Goal: Task Accomplishment & Management: Manage account settings

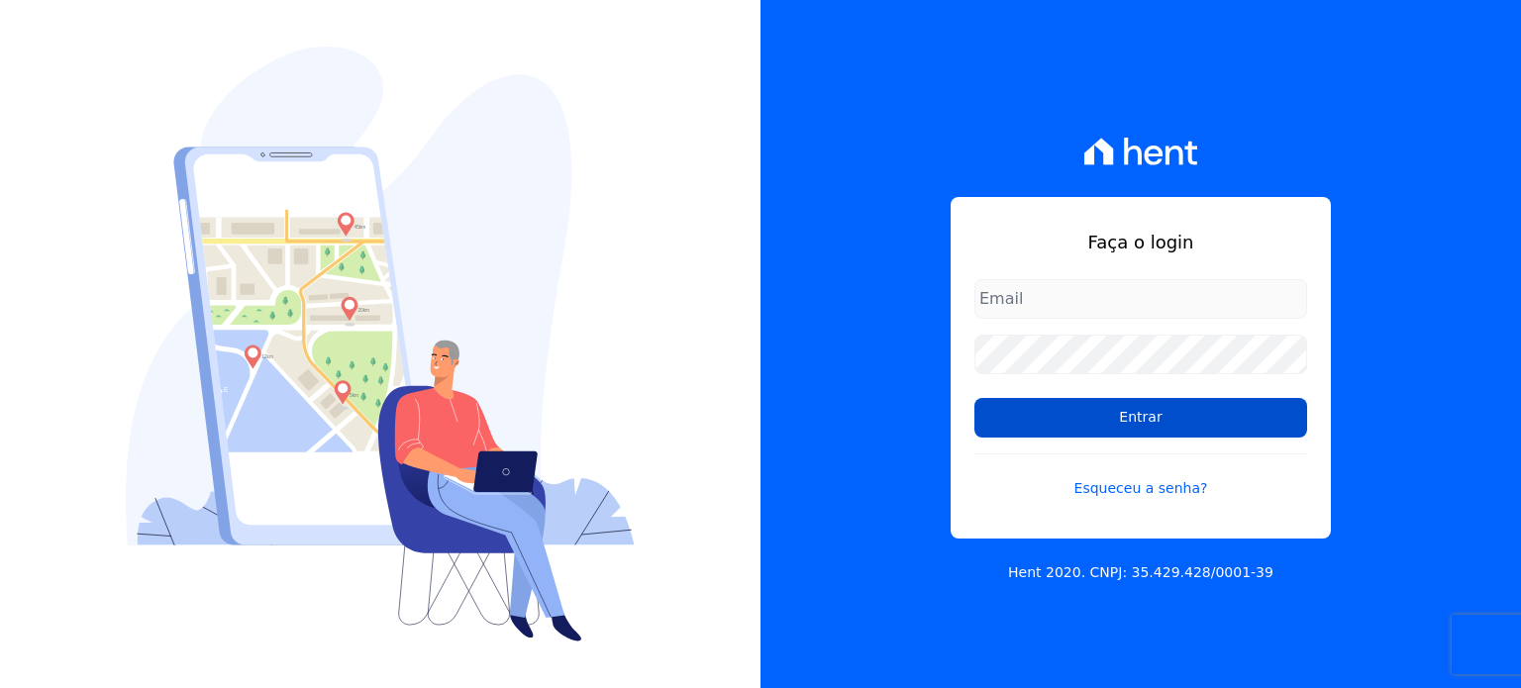
type input "[EMAIL_ADDRESS][DOMAIN_NAME]"
click at [1212, 436] on input "Entrar" at bounding box center [1140, 418] width 333 height 40
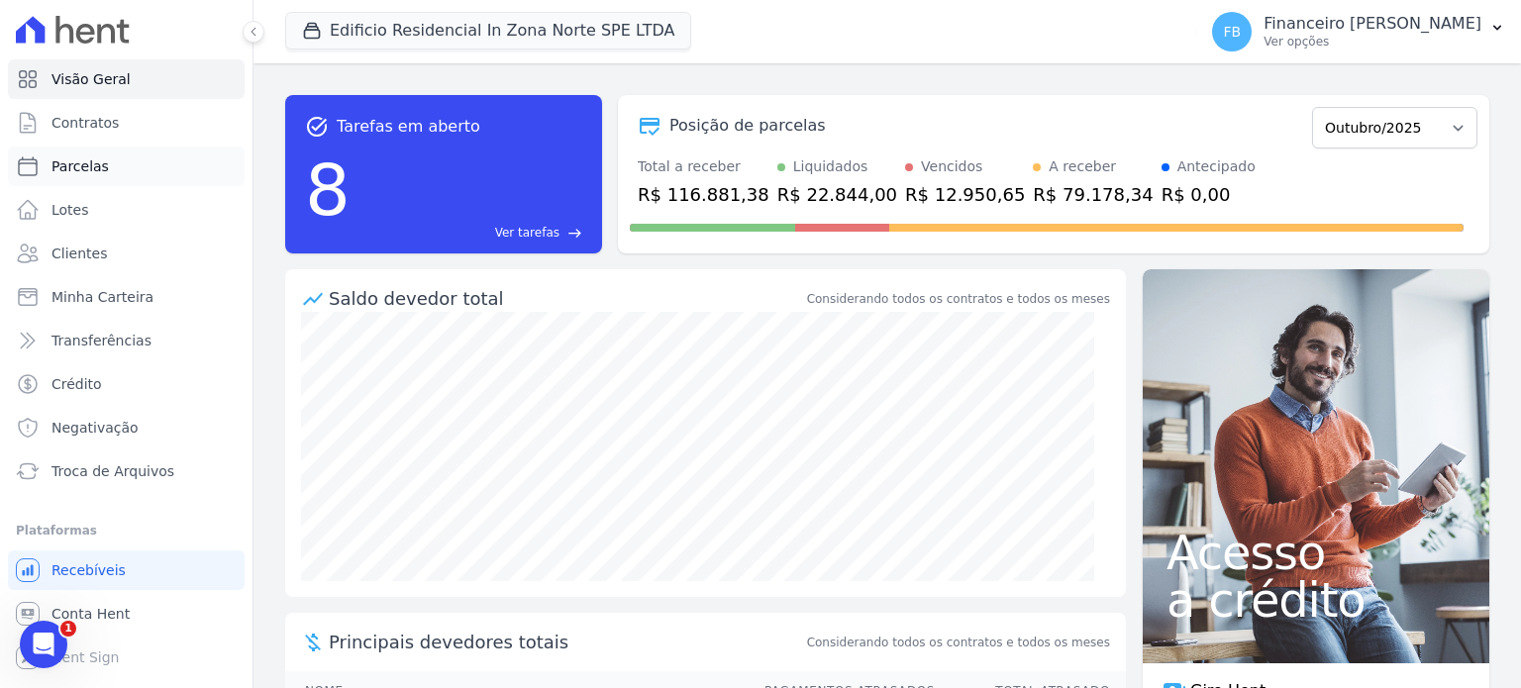
click at [122, 171] on link "Parcelas" at bounding box center [126, 167] width 237 height 40
select select
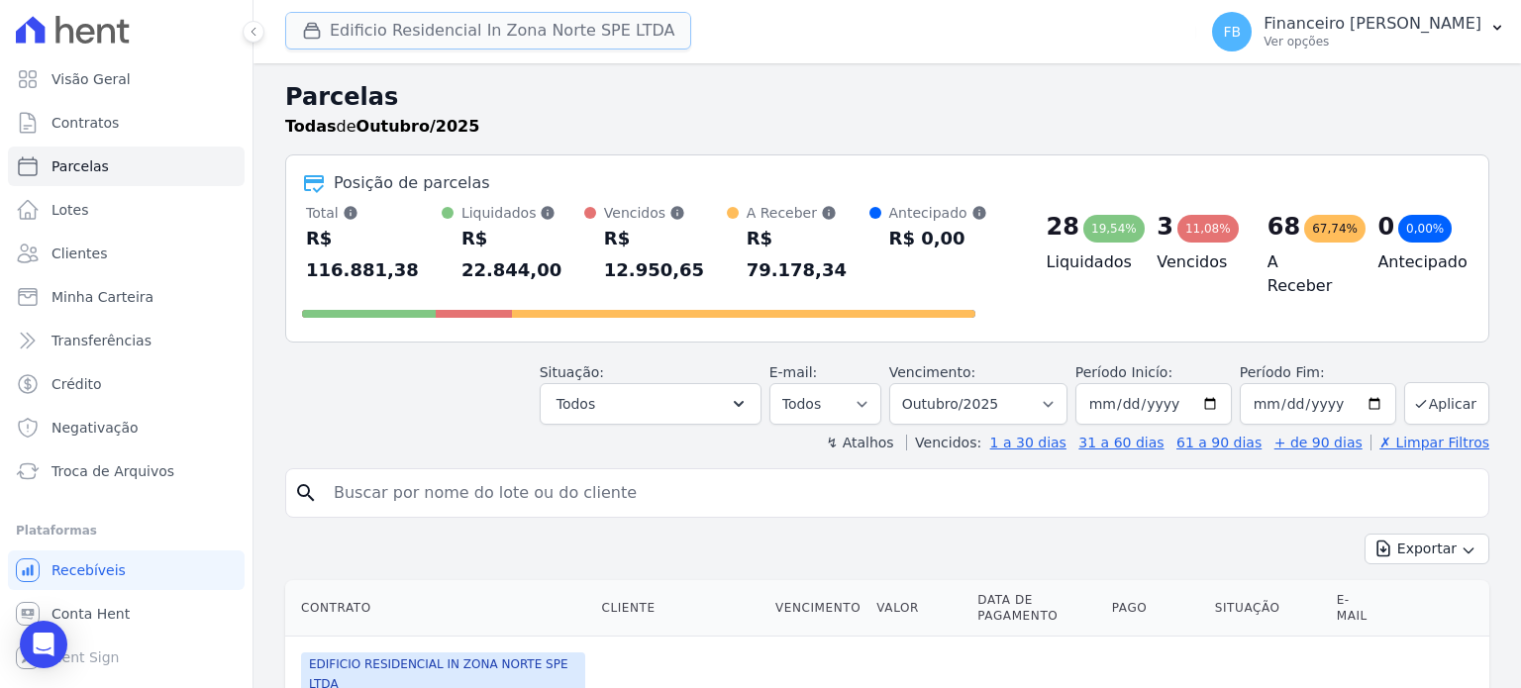
click at [507, 27] on button "Edificio Residencial In Zona Norte SPE LTDA" at bounding box center [488, 31] width 406 height 38
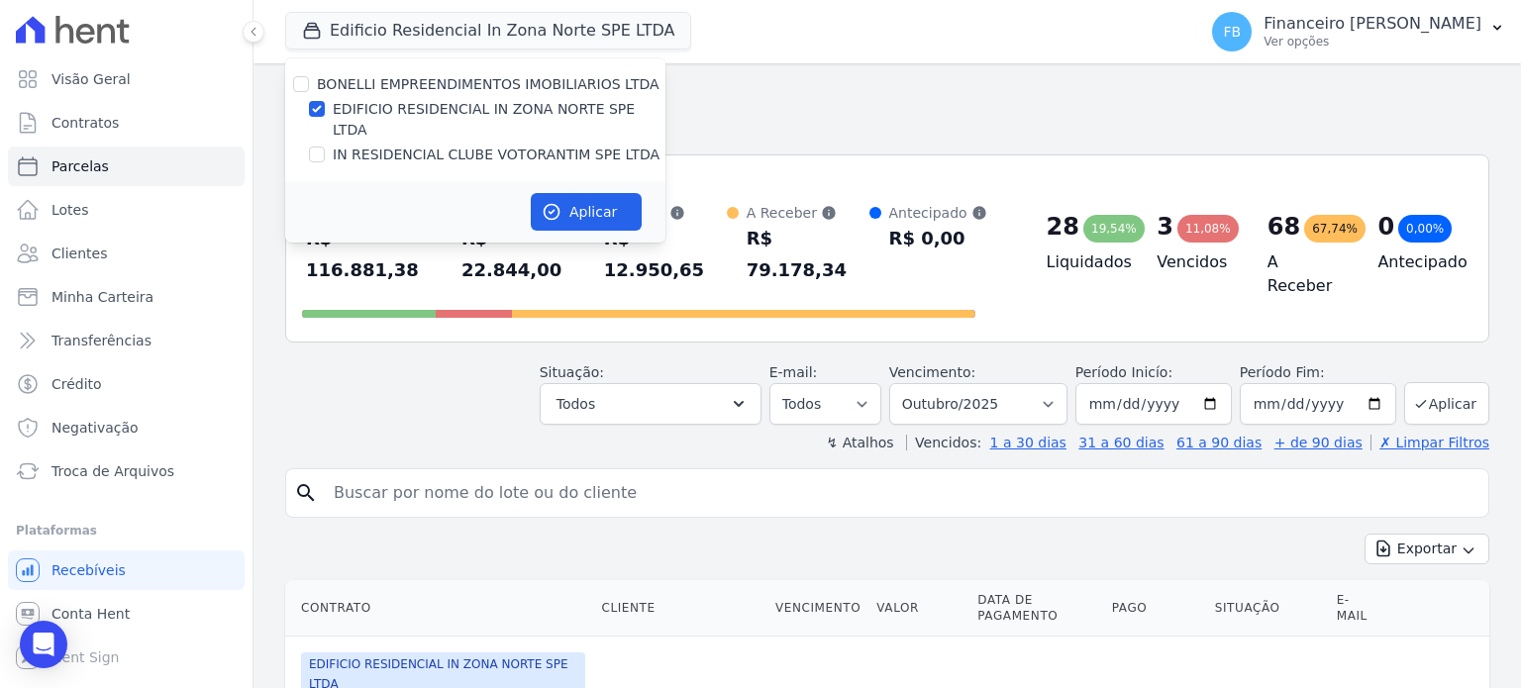
click at [494, 107] on label "EDIFICIO RESIDENCIAL IN ZONA NORTE SPE LTDA" at bounding box center [499, 120] width 333 height 42
click at [325, 107] on input "EDIFICIO RESIDENCIAL IN ZONA NORTE SPE LTDA" at bounding box center [317, 109] width 16 height 16
checkbox input "false"
click at [486, 145] on label "IN RESIDENCIAL CLUBE VOTORANTIM SPE LTDA" at bounding box center [496, 155] width 327 height 21
click at [325, 147] on input "IN RESIDENCIAL CLUBE VOTORANTIM SPE LTDA" at bounding box center [317, 155] width 16 height 16
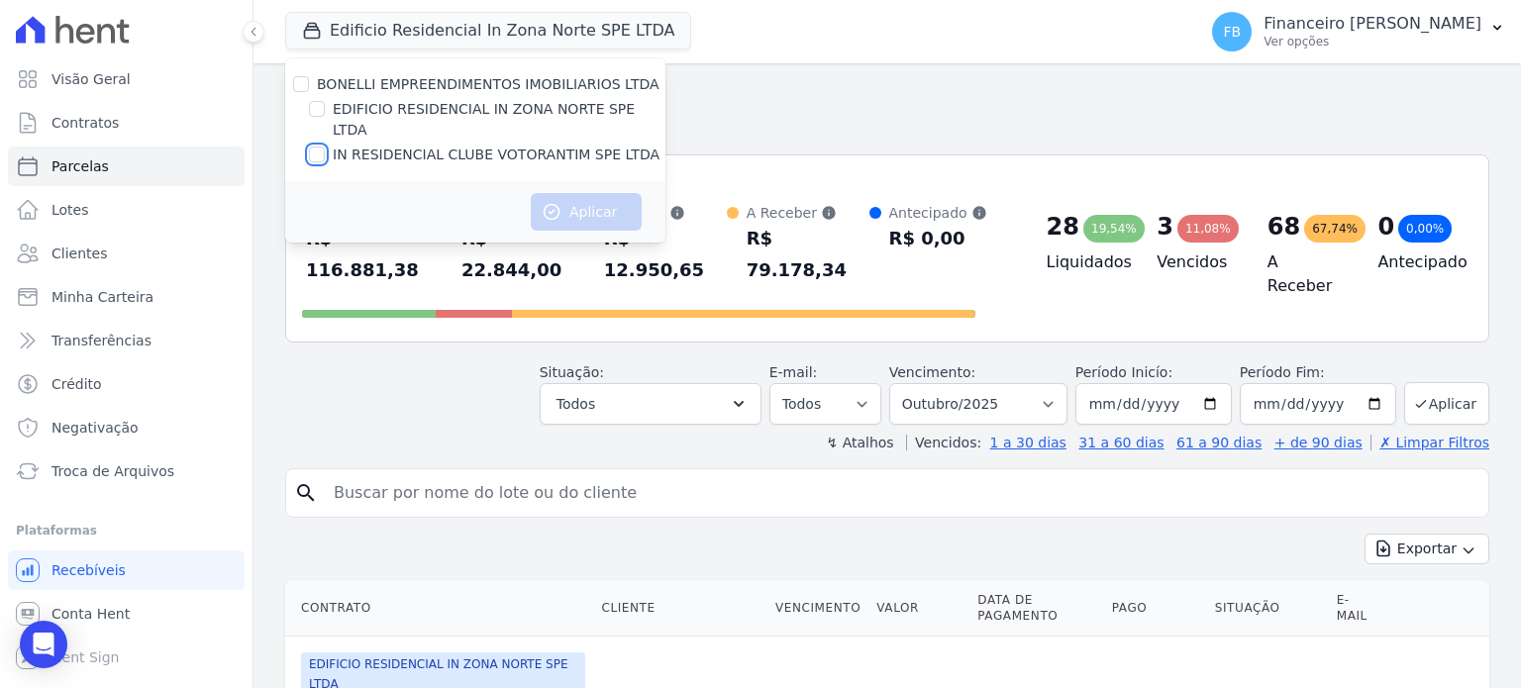
checkbox input "true"
click at [562, 193] on button "Aplicar" at bounding box center [586, 212] width 111 height 38
select select
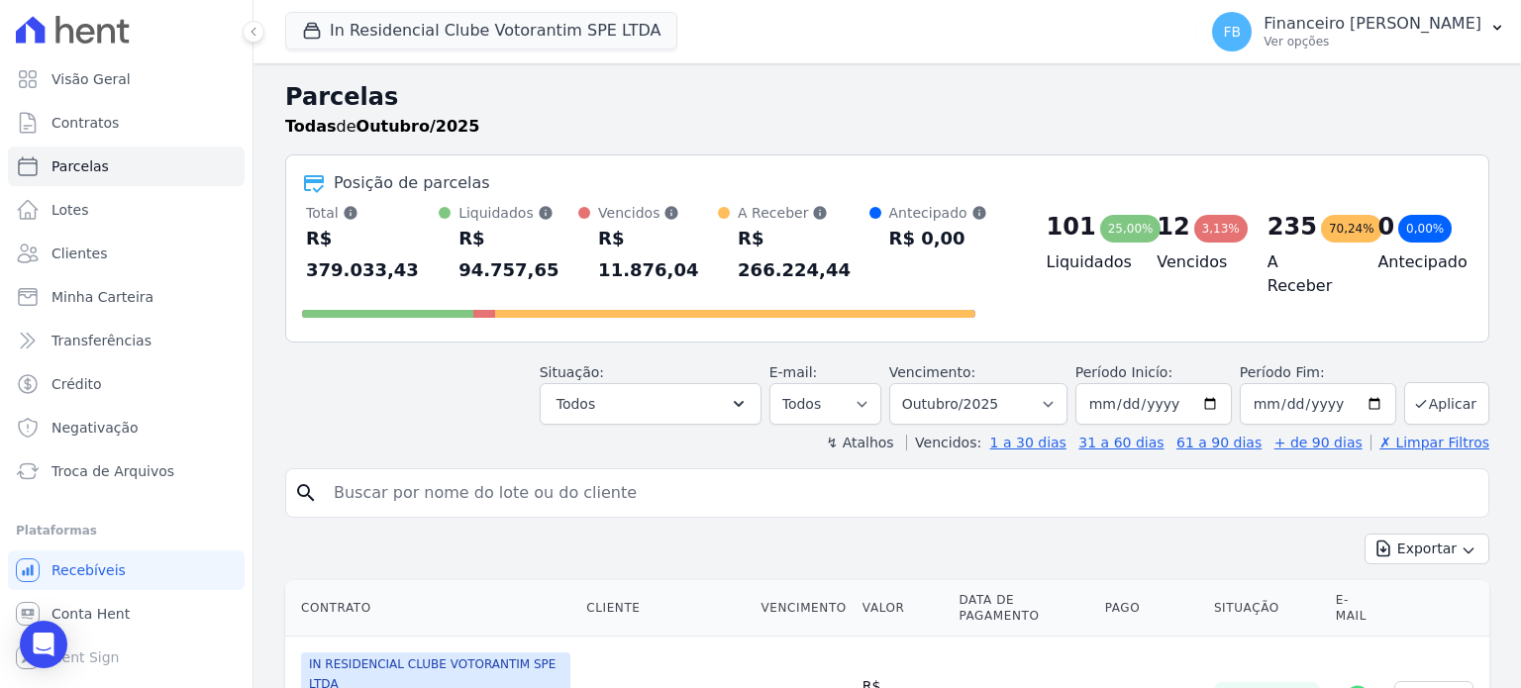
click at [428, 473] on input "search" at bounding box center [901, 493] width 1159 height 40
type input "amanda ferreira"
select select
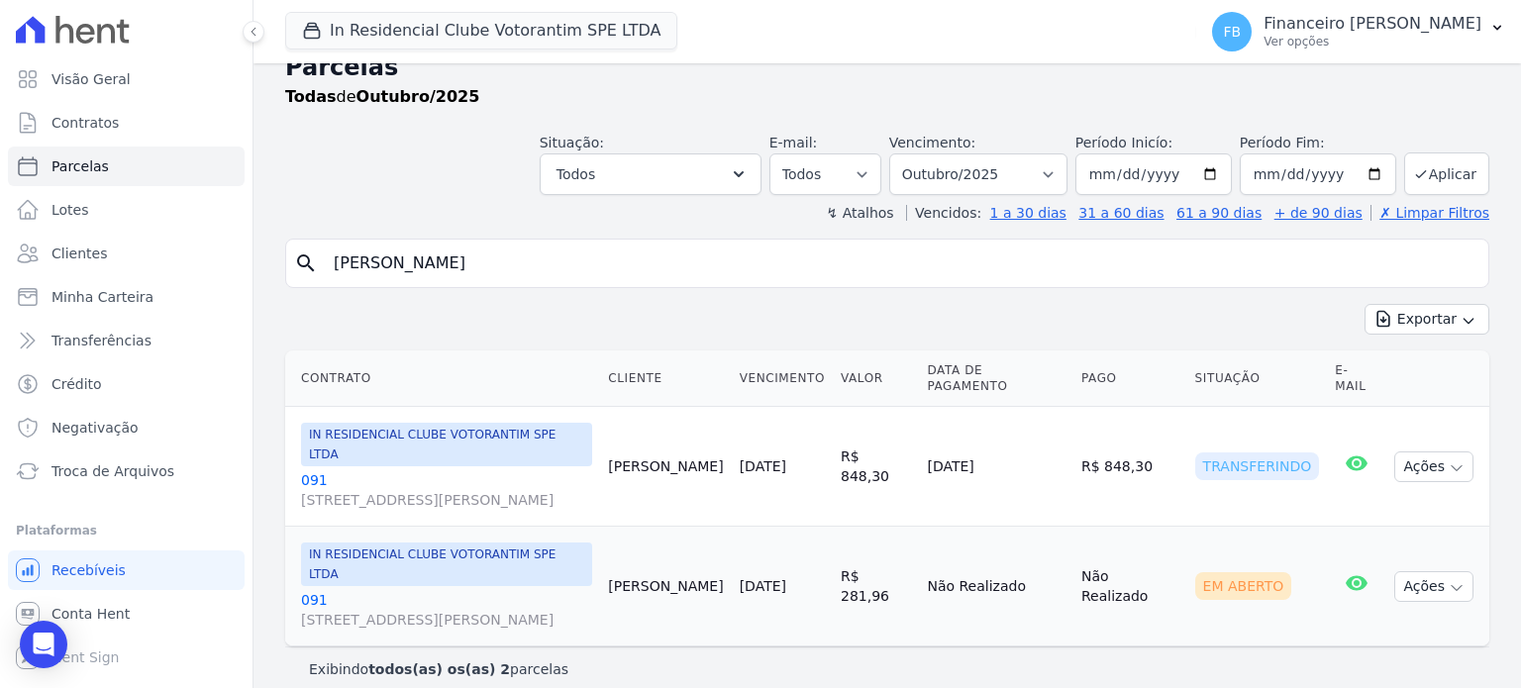
scroll to position [47, 0]
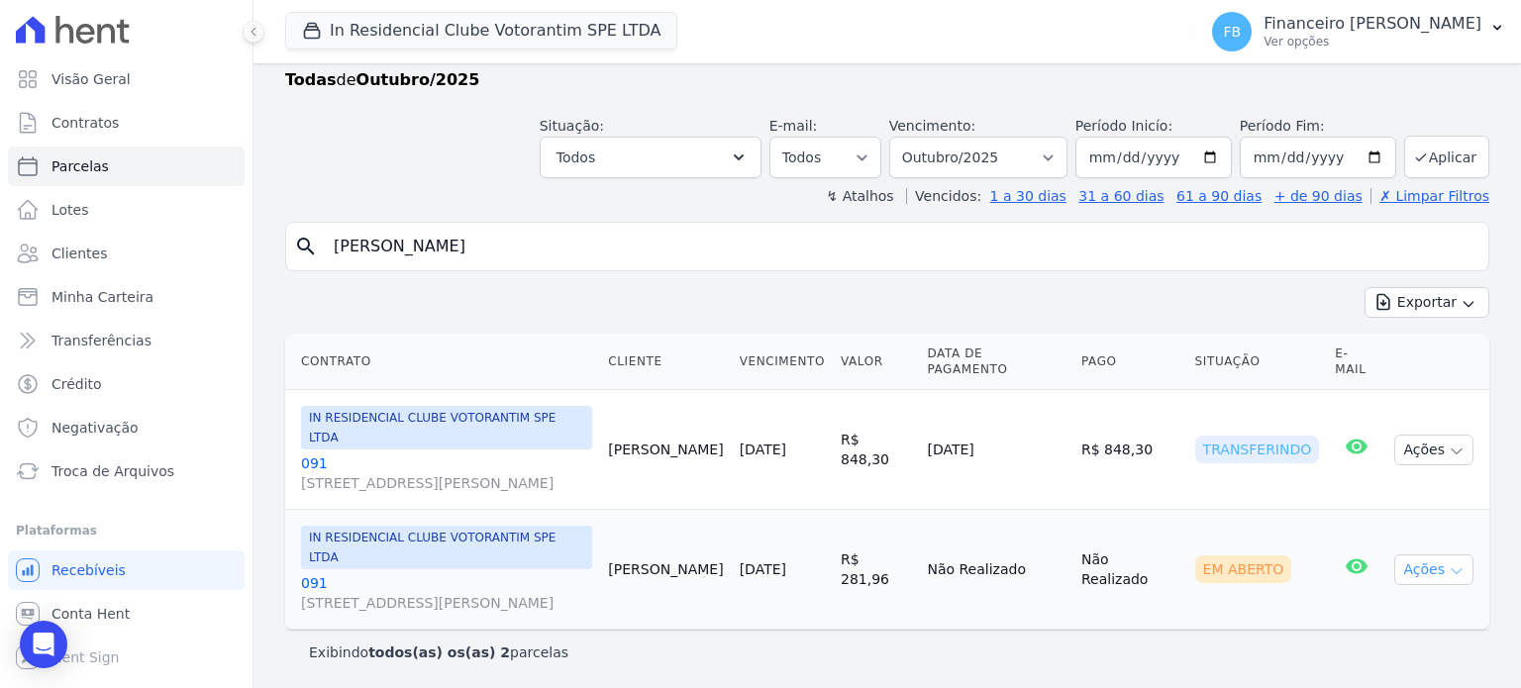
click at [1449, 563] on icon "button" at bounding box center [1457, 571] width 16 height 16
click at [314, 573] on link "091 Avenida Antônio Carlos Comitre, 1328, sala B, Parque Campolim" at bounding box center [446, 593] width 291 height 40
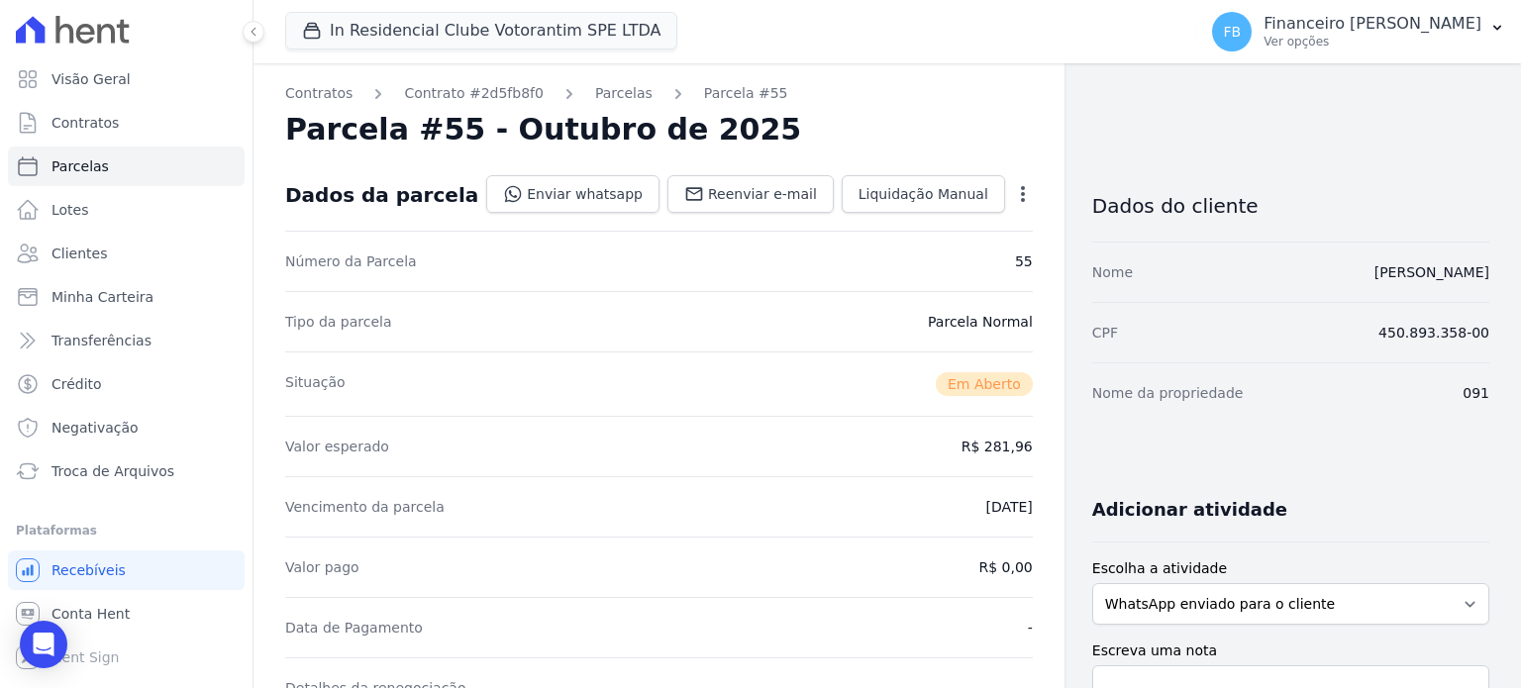
click at [1013, 190] on icon "button" at bounding box center [1023, 194] width 20 height 20
click at [910, 220] on link "Alterar" at bounding box center [938, 221] width 174 height 36
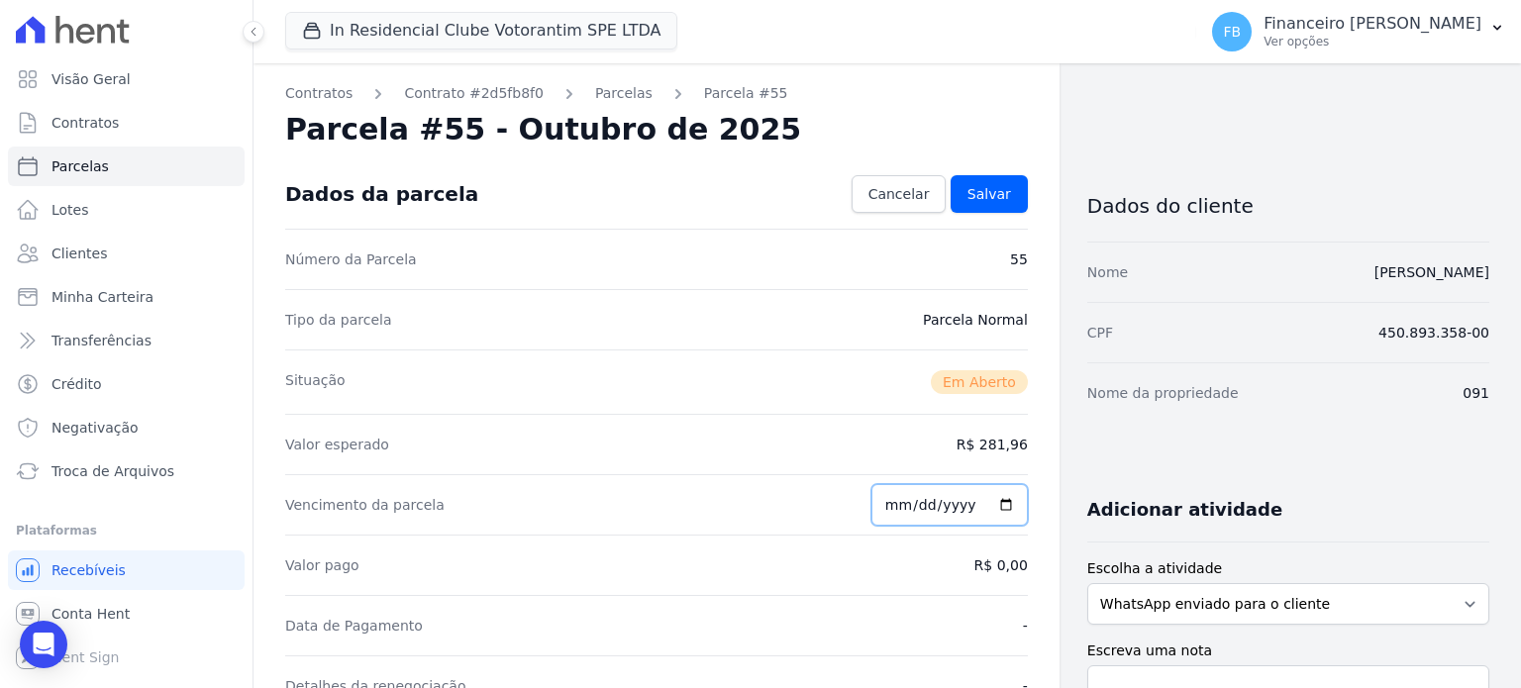
click at [998, 502] on input "2025-10-20" at bounding box center [949, 505] width 156 height 42
click at [999, 504] on input "2025-10-31" at bounding box center [949, 505] width 156 height 42
type input "2025-10-30"
click at [994, 177] on link "Salvar" at bounding box center [989, 194] width 77 height 38
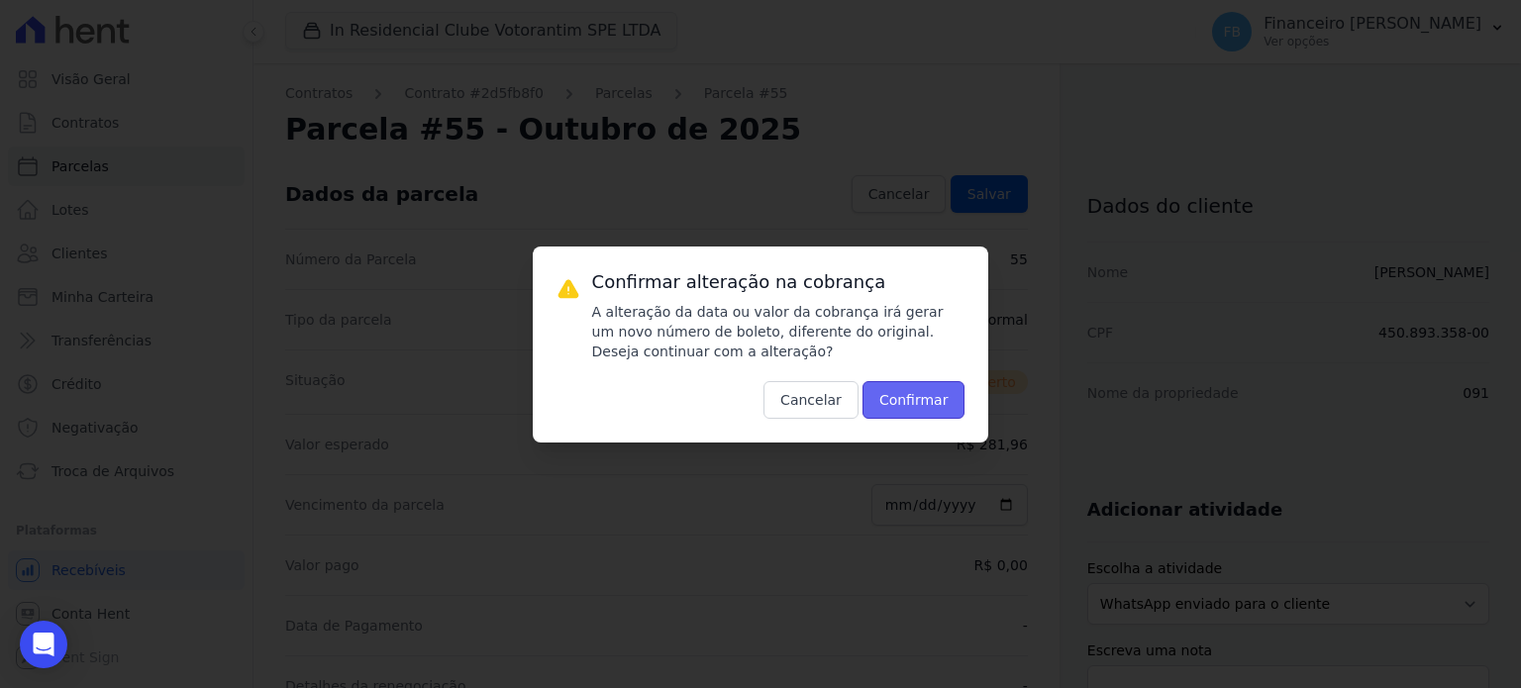
click at [929, 401] on button "Confirmar" at bounding box center [913, 400] width 103 height 38
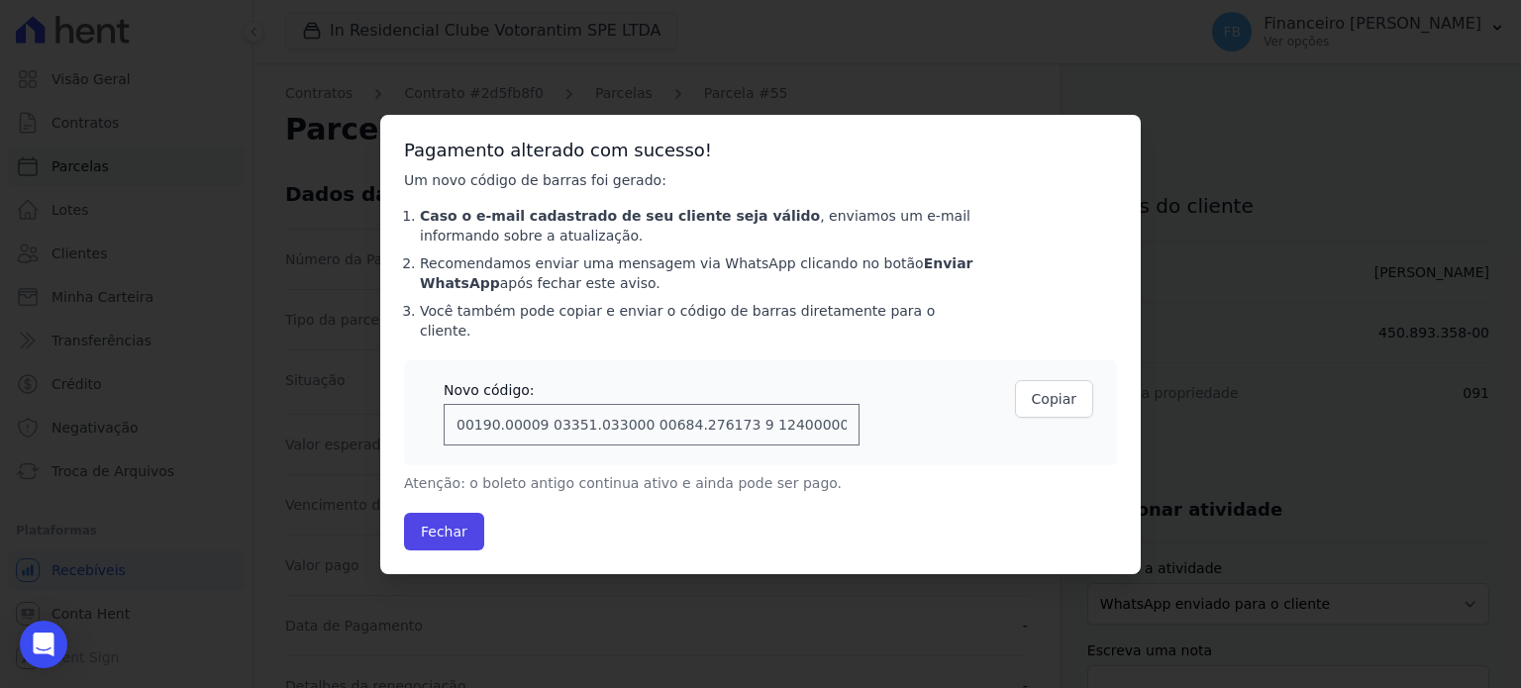
type input "00190000090335103300000684276173912400000028196"
click at [456, 518] on button "Fechar" at bounding box center [444, 532] width 80 height 38
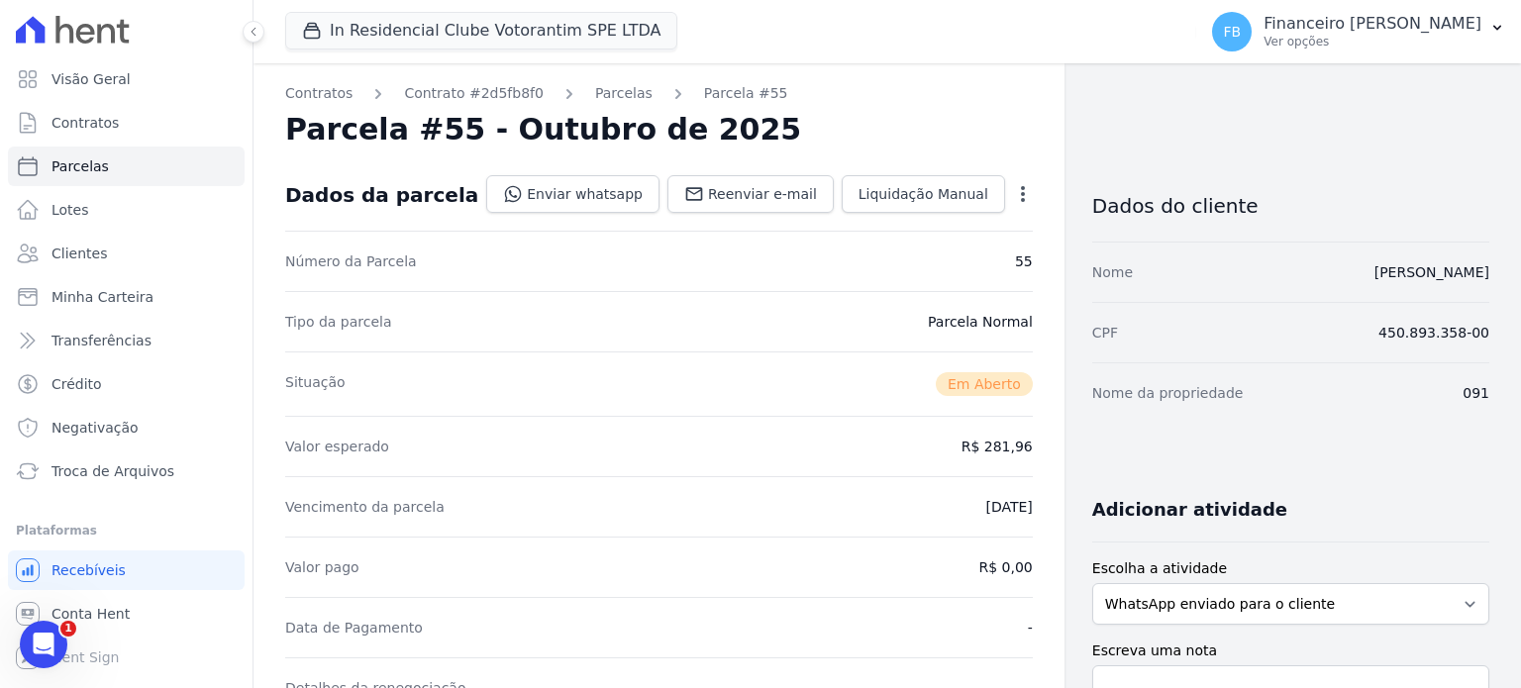
click at [1013, 184] on icon "button" at bounding box center [1023, 194] width 20 height 20
click at [797, 441] on div "Valor esperado R$ 281,96" at bounding box center [659, 446] width 748 height 60
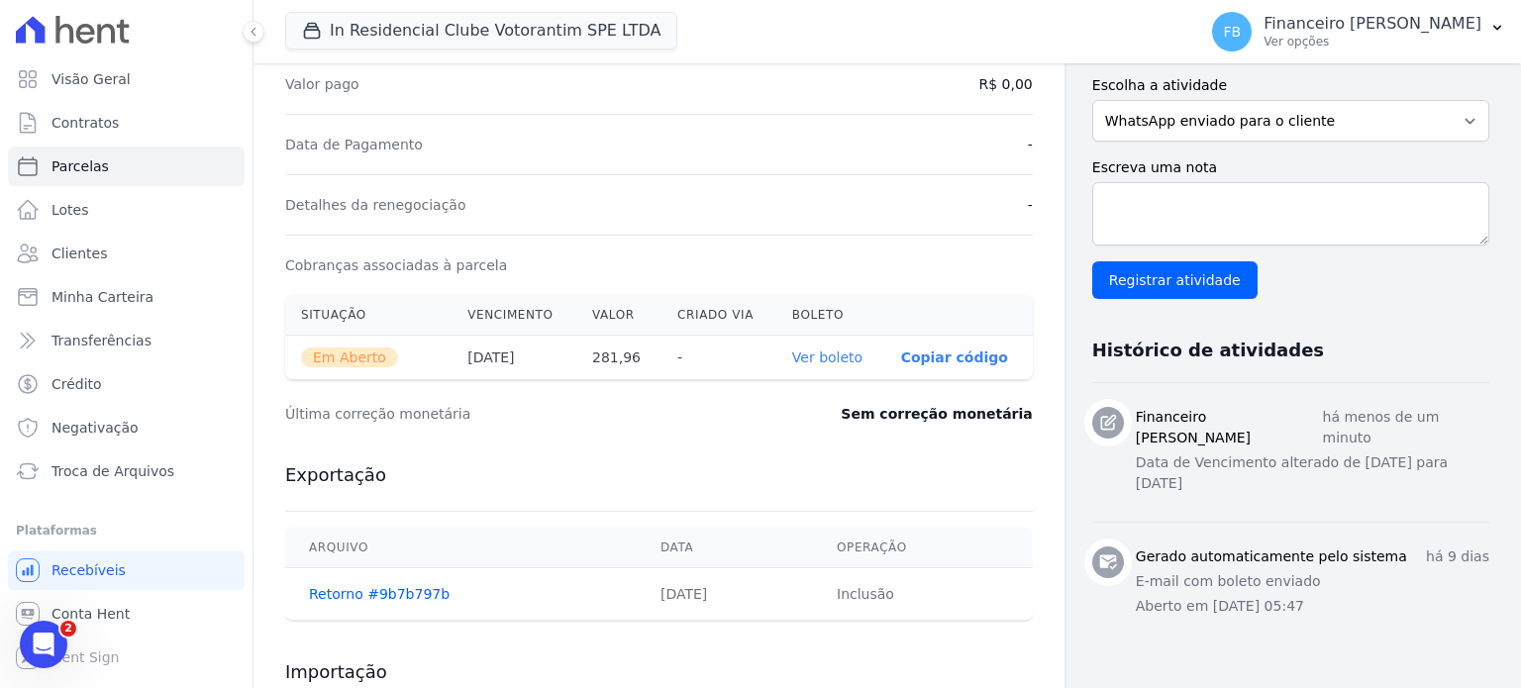
scroll to position [495, 0]
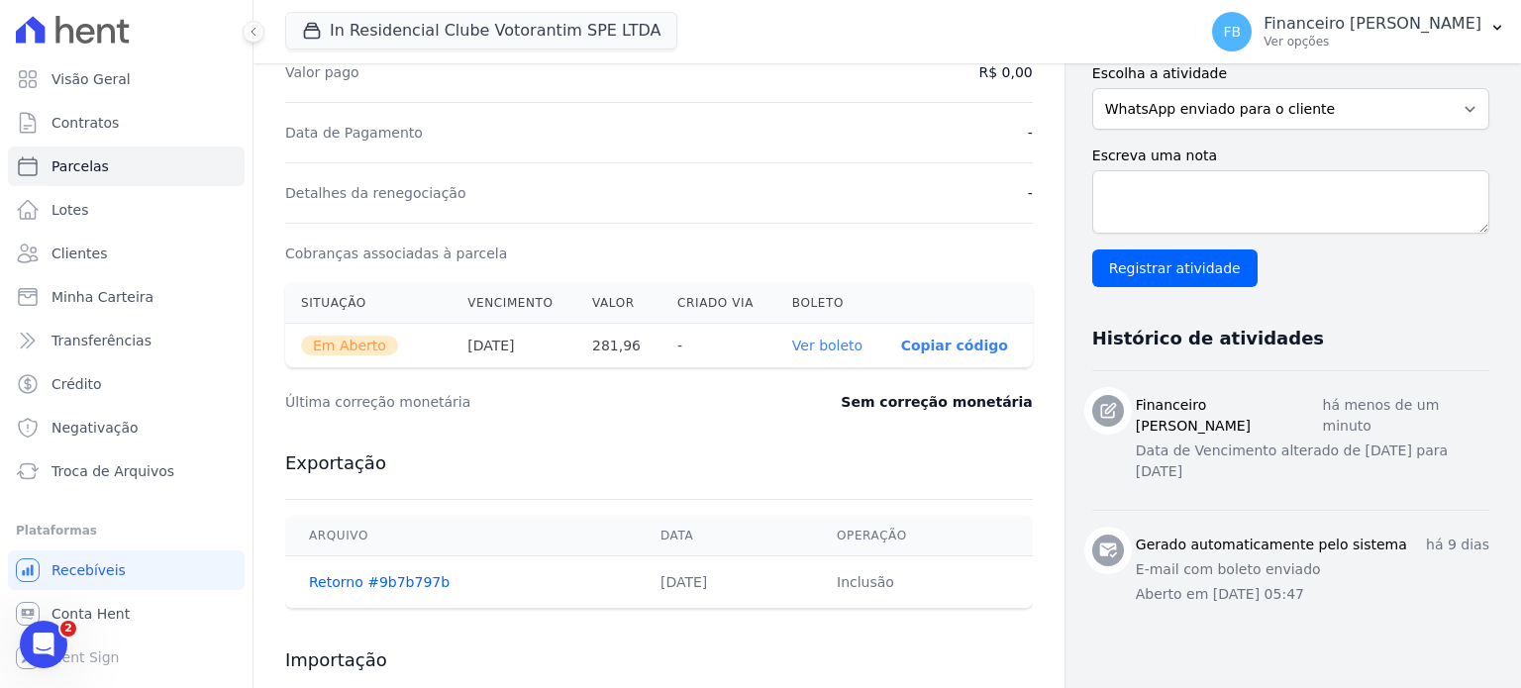
click at [829, 341] on link "Ver boleto" at bounding box center [827, 346] width 70 height 16
